Goal: Check status: Check status

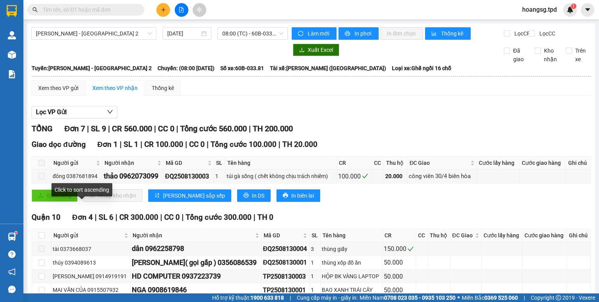
scroll to position [151, 0]
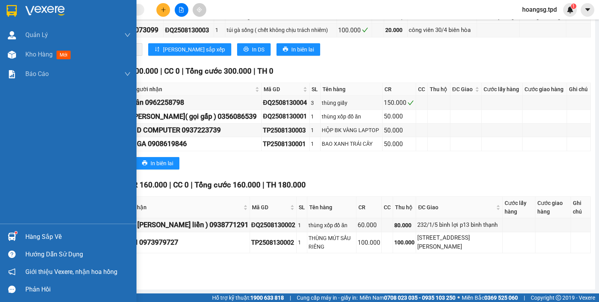
click at [9, 238] on img at bounding box center [12, 237] width 8 height 8
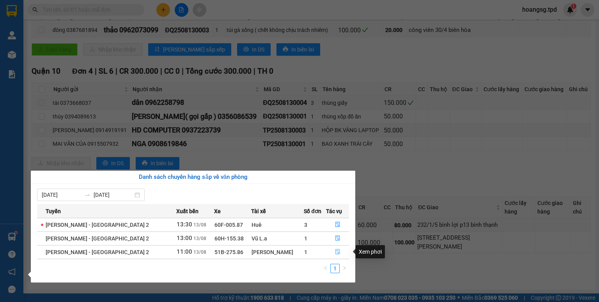
click at [335, 255] on span "file-done" at bounding box center [337, 252] width 5 height 6
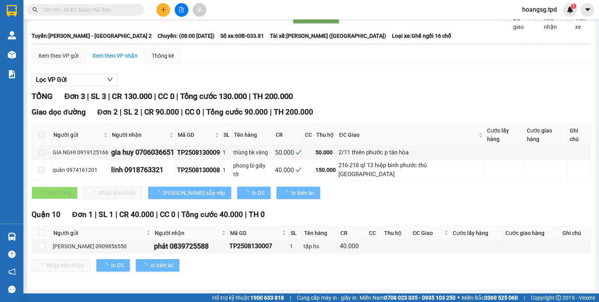
scroll to position [22, 0]
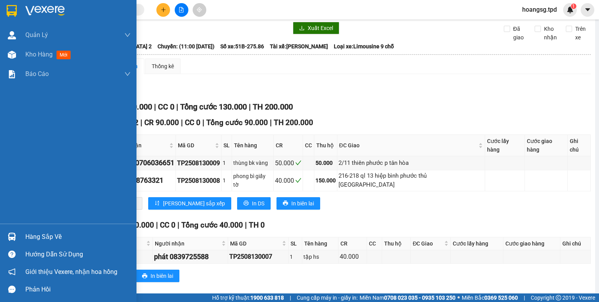
click at [18, 237] on div at bounding box center [12, 237] width 14 height 14
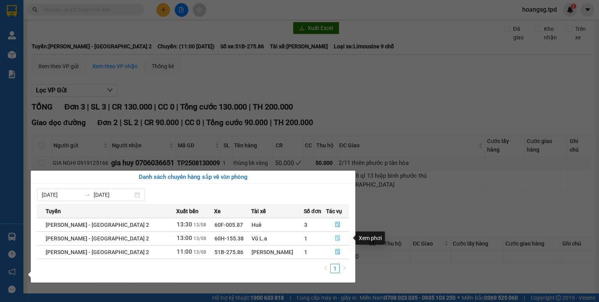
drag, startPoint x: 334, startPoint y: 242, endPoint x: 324, endPoint y: 245, distance: 10.5
click at [334, 242] on button "button" at bounding box center [338, 239] width 23 height 12
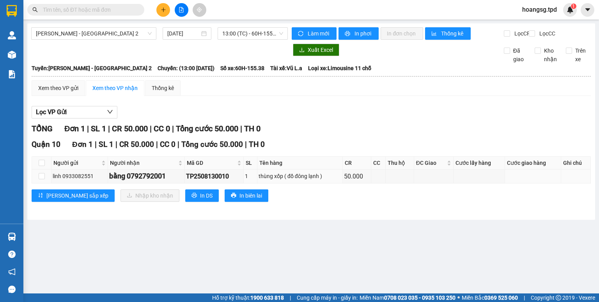
click at [29, 237] on main "[PERSON_NAME] - [GEOGRAPHIC_DATA] 2 [DATE] 13:00 (TC) - 60H-155.38 Làm mới In p…" at bounding box center [299, 147] width 599 height 294
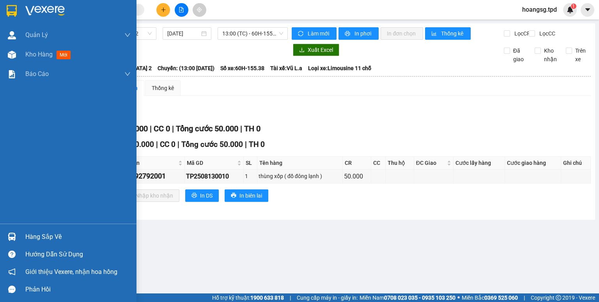
click at [2, 234] on div "Hàng sắp về" at bounding box center [68, 237] width 137 height 18
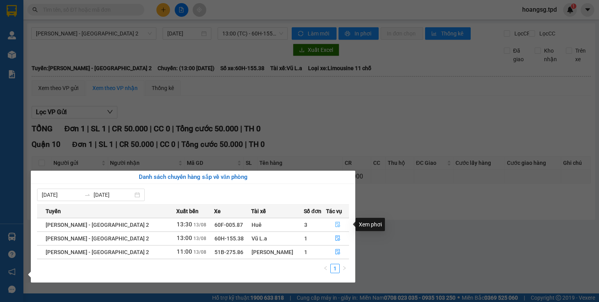
click at [335, 224] on icon "file-done" at bounding box center [337, 224] width 5 height 5
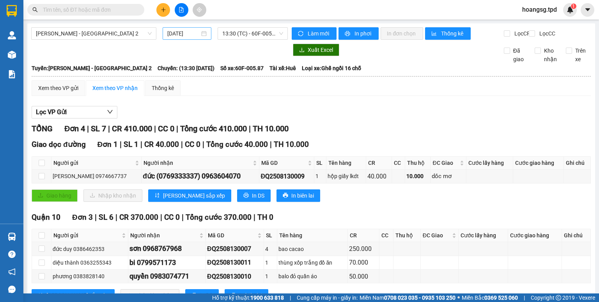
click at [188, 33] on input "[DATE]" at bounding box center [183, 33] width 32 height 9
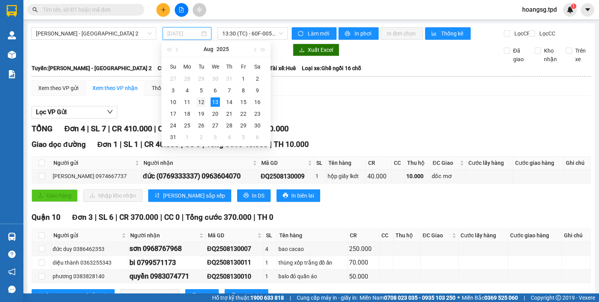
click at [204, 105] on div "12" at bounding box center [201, 102] width 9 height 9
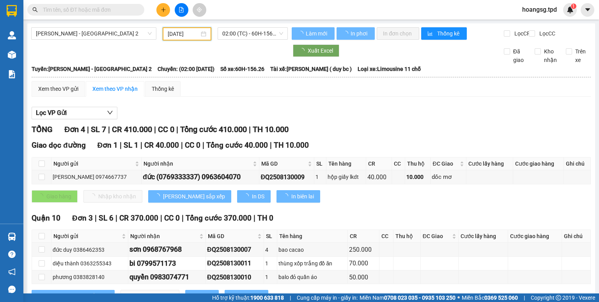
type input "[DATE]"
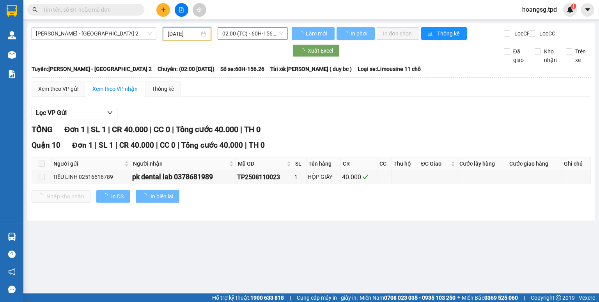
click at [258, 37] on span "02:00 (TC) - 60H-156.26" at bounding box center [252, 34] width 61 height 12
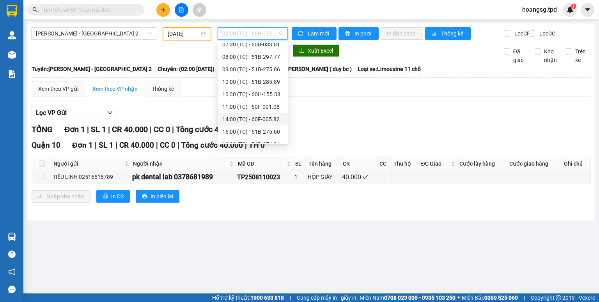
scroll to position [31, 0]
click at [268, 107] on div "10:30 (TC) - 60H-155.38" at bounding box center [252, 105] width 61 height 9
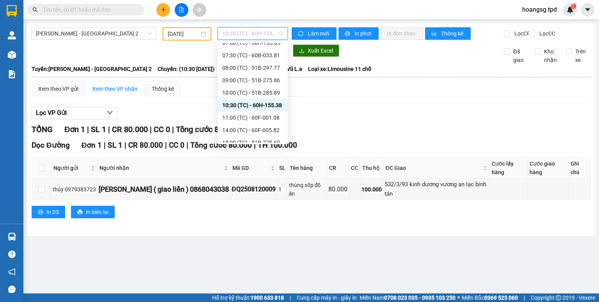
click at [255, 28] on span "10:30 (TC) - 60H-155.38" at bounding box center [252, 34] width 61 height 12
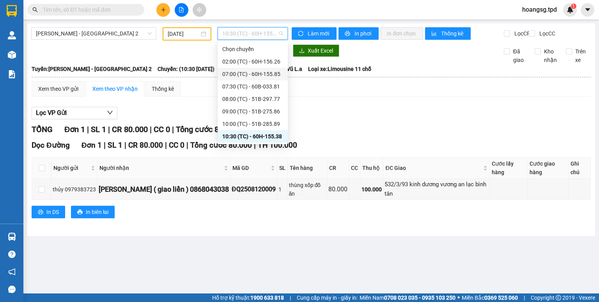
click at [269, 76] on div "07:00 (TC) - 60H-155.85" at bounding box center [252, 74] width 61 height 9
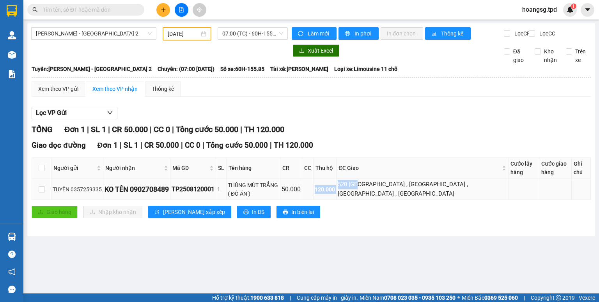
drag, startPoint x: 330, startPoint y: 185, endPoint x: 384, endPoint y: 185, distance: 53.9
click at [384, 185] on tr "TUYÊN 0357259335 KO TÊN 0902708489 TP2508120001 1 THÙNG MÚT TRẮNG ( ĐỒ ĂN ) 50.…" at bounding box center [311, 189] width 559 height 21
click at [399, 219] on div "[PERSON_NAME] - [GEOGRAPHIC_DATA] 2 [DATE] 07:00 (TC) - 60H-155.85 Làm mới In p…" at bounding box center [311, 129] width 568 height 213
